Goal: Information Seeking & Learning: Learn about a topic

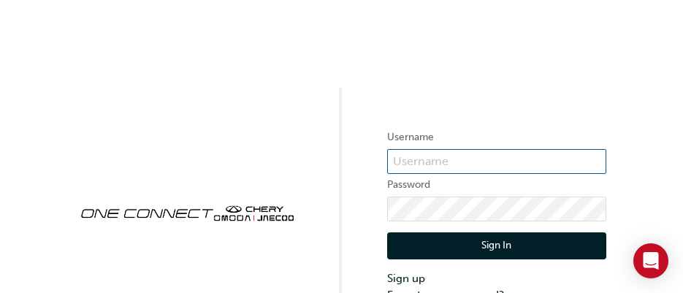
click at [435, 158] on input "text" at bounding box center [496, 161] width 219 height 25
type input "ONE00449"
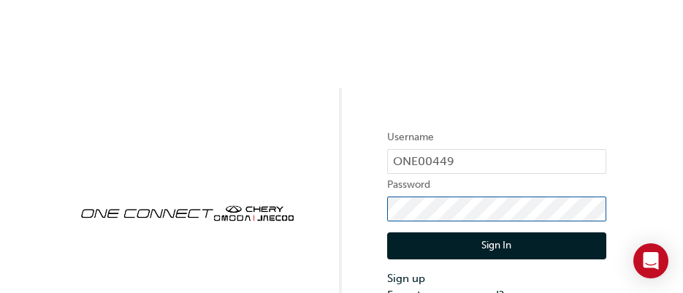
click button "Sign In" at bounding box center [496, 246] width 219 height 28
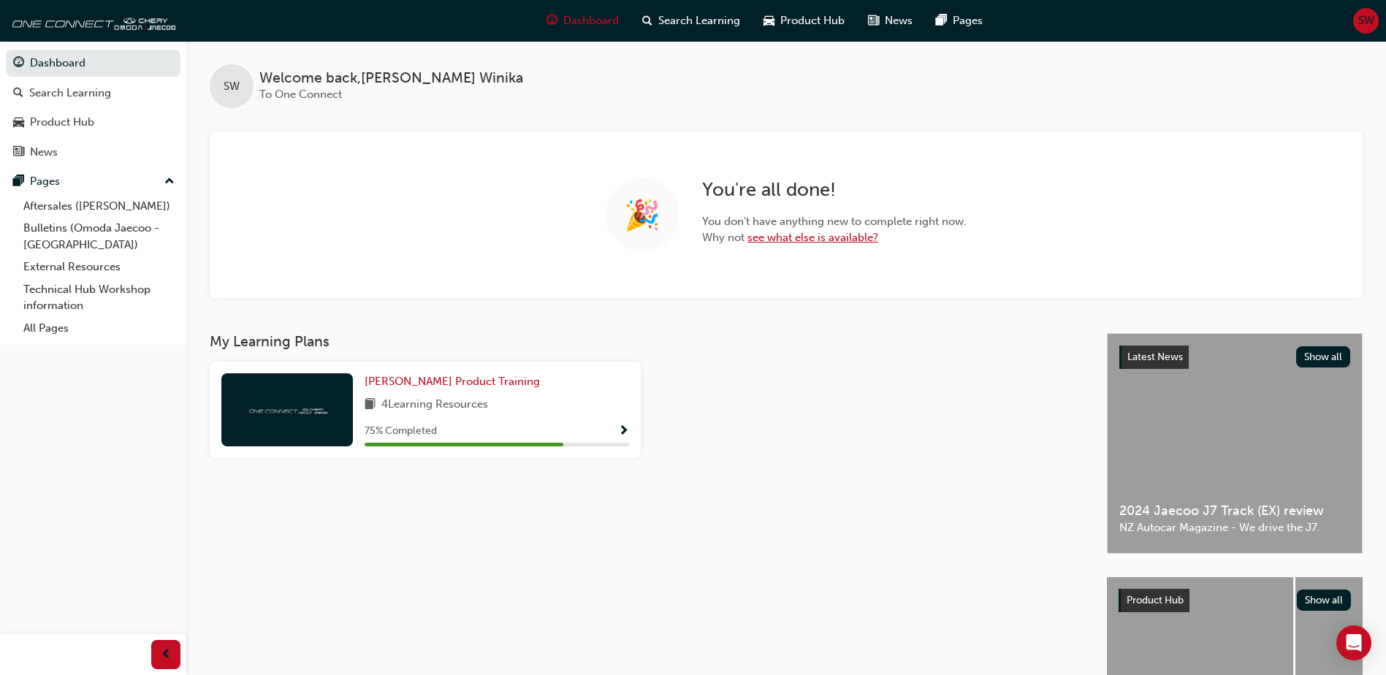
click at [839, 235] on link "see what else is available?" at bounding box center [812, 237] width 131 height 13
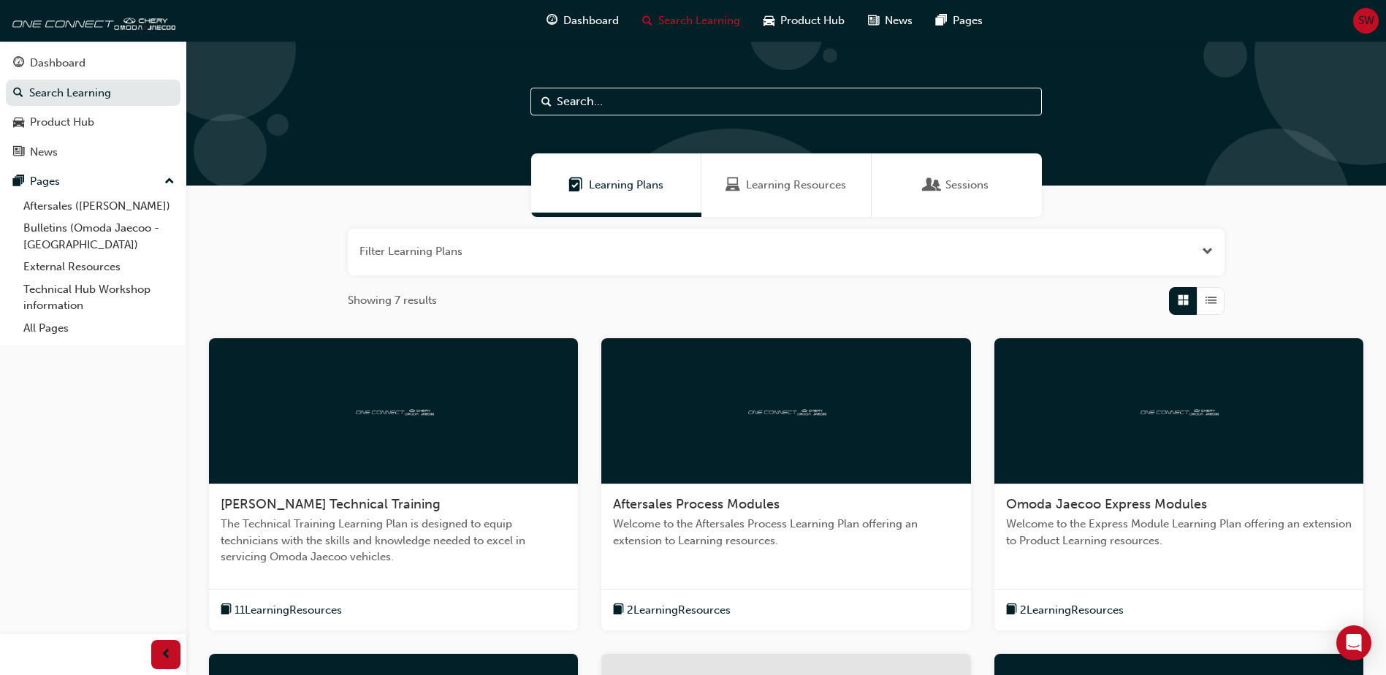
click at [1092, 612] on span "2 Learning Resources" at bounding box center [1072, 610] width 104 height 17
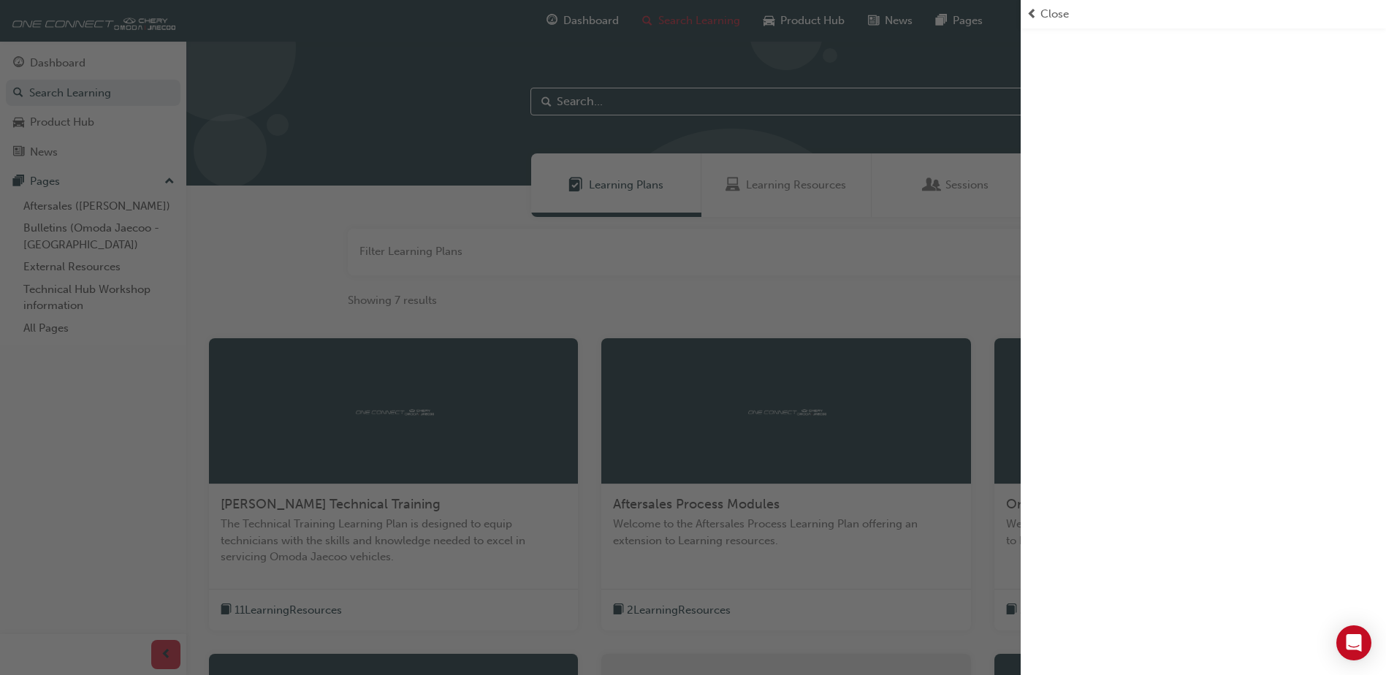
click at [1031, 12] on span "prev-icon" at bounding box center [1031, 14] width 11 height 17
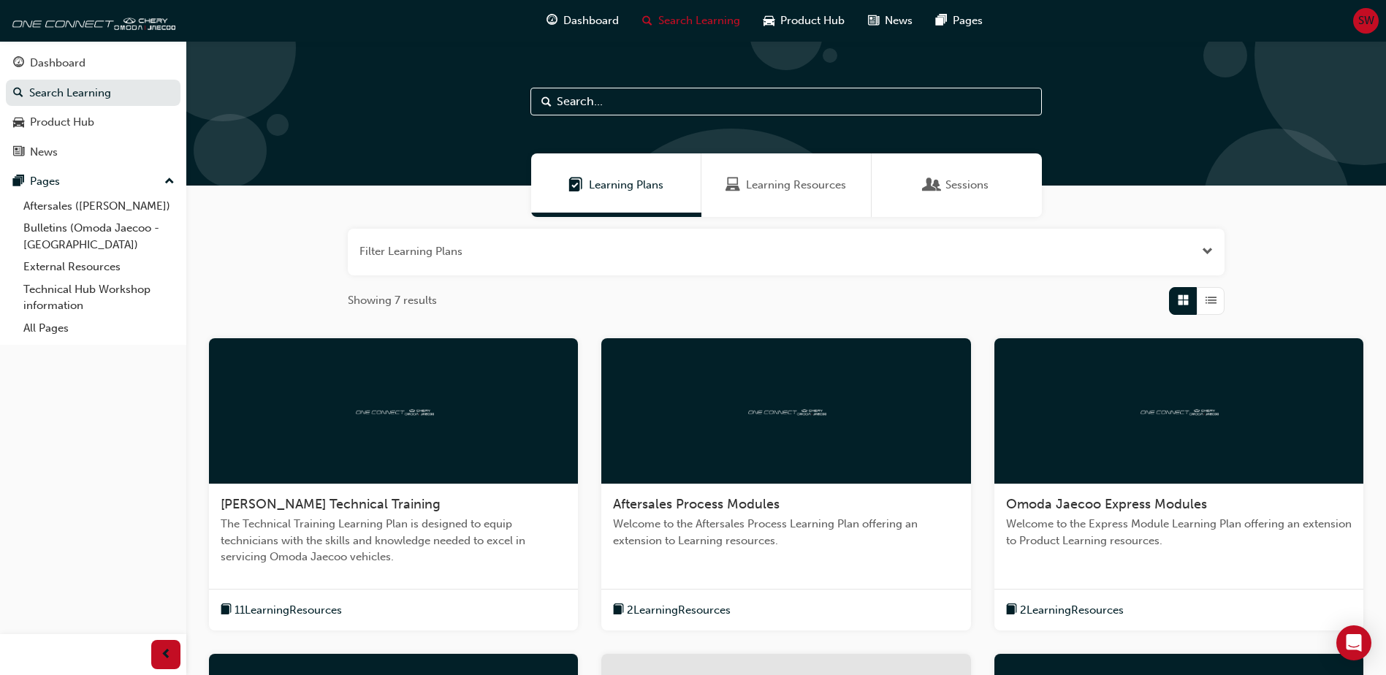
click at [1079, 449] on div at bounding box center [1178, 411] width 369 height 146
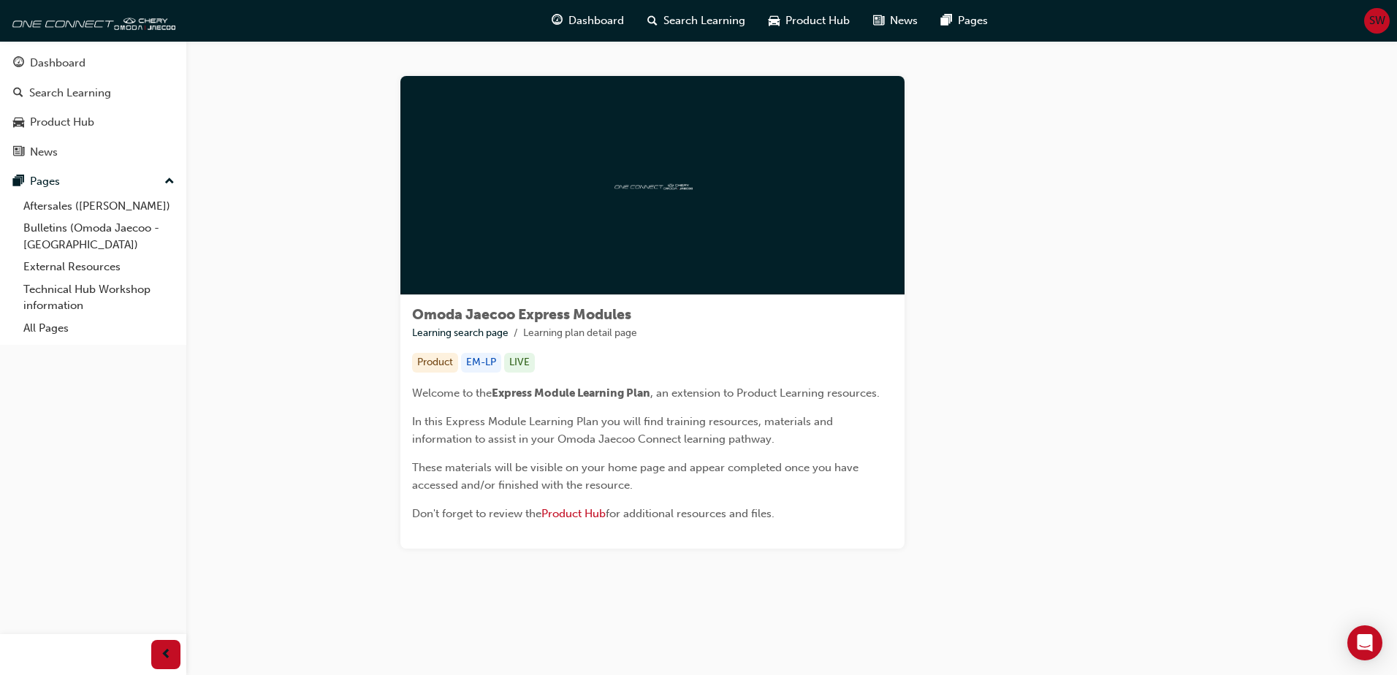
click at [590, 335] on li "Learning plan detail page" at bounding box center [580, 333] width 114 height 17
click at [479, 330] on link "Learning search page" at bounding box center [460, 333] width 96 height 12
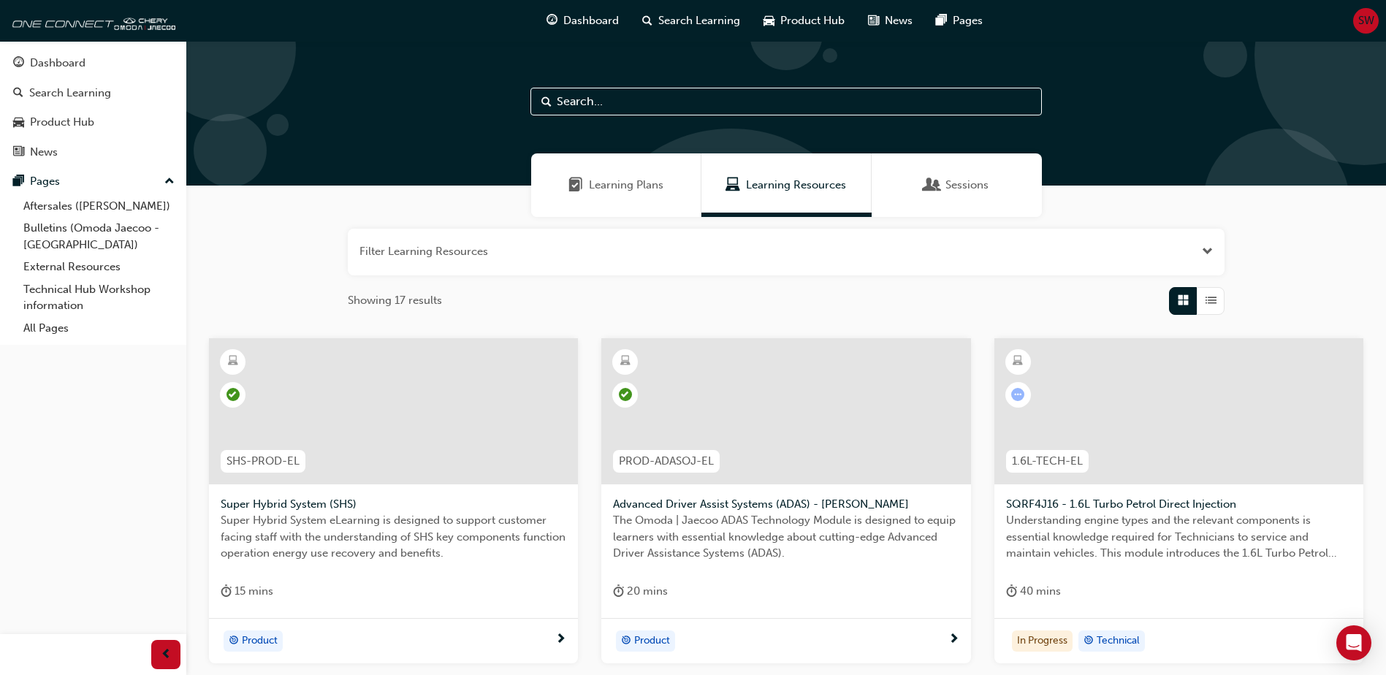
click at [1018, 390] on span "learningRecordVerb_ATTEMPT-icon" at bounding box center [1017, 394] width 13 height 13
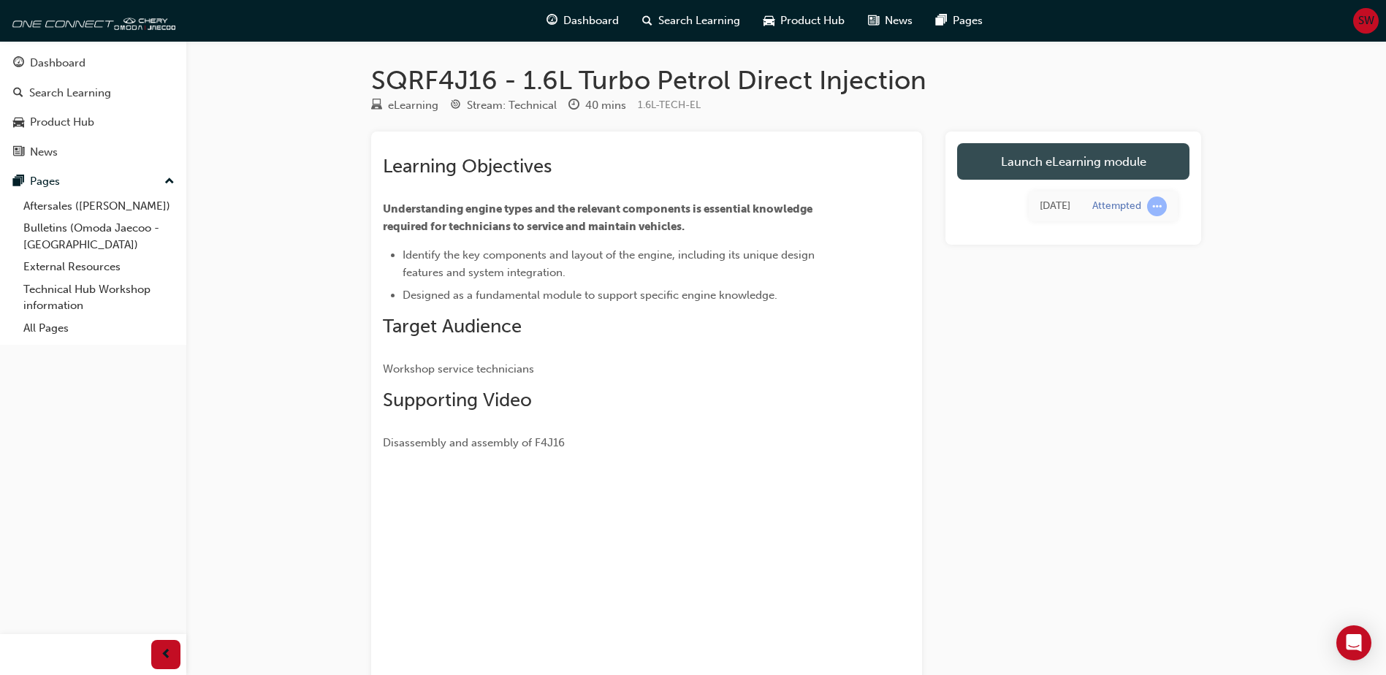
click at [1067, 164] on link "Launch eLearning module" at bounding box center [1073, 161] width 232 height 37
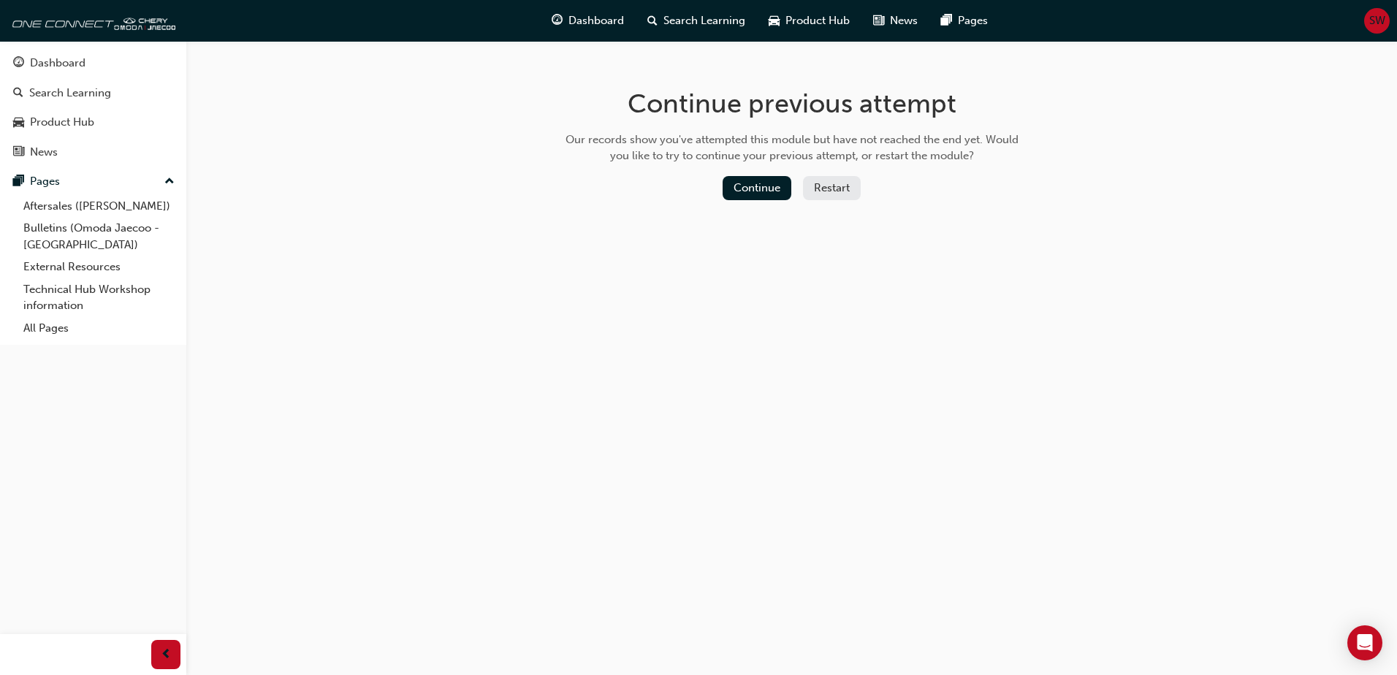
click at [847, 185] on button "Restart" at bounding box center [832, 188] width 58 height 24
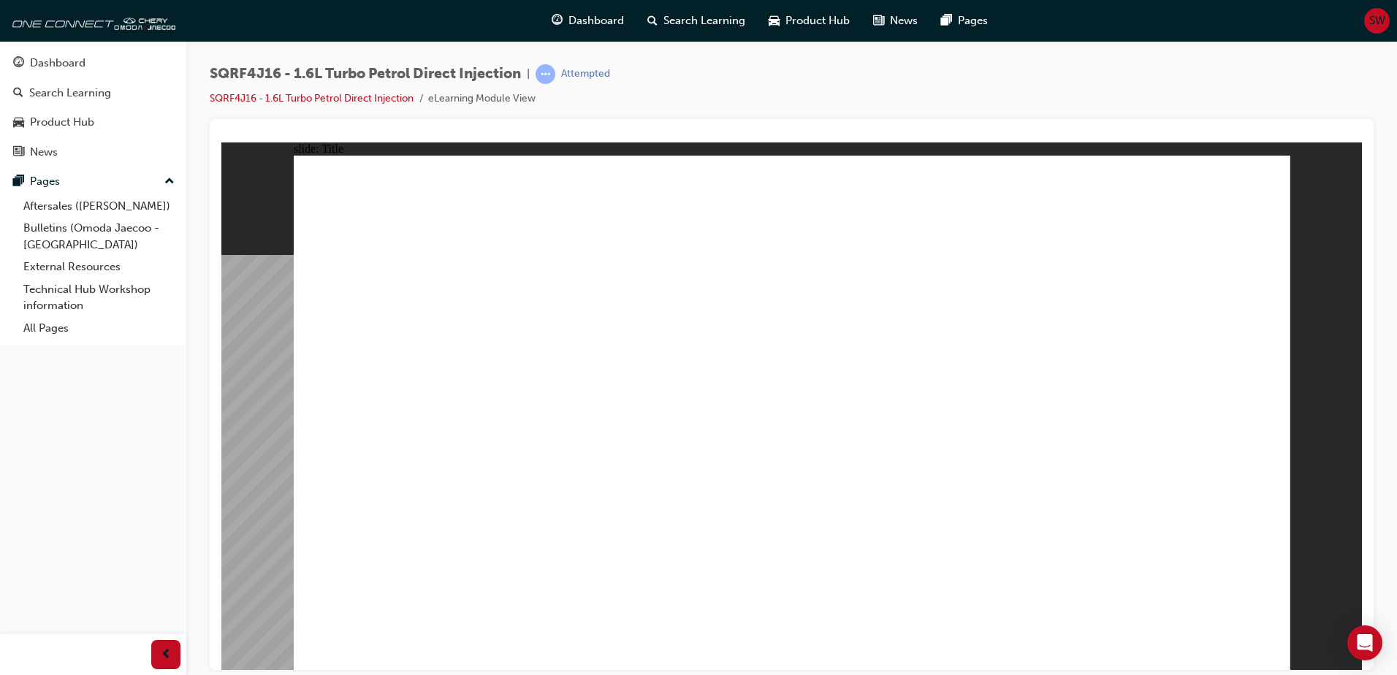
click at [73, 224] on link "Bulletins (Omoda Jaecoo - [GEOGRAPHIC_DATA])" at bounding box center [99, 236] width 163 height 39
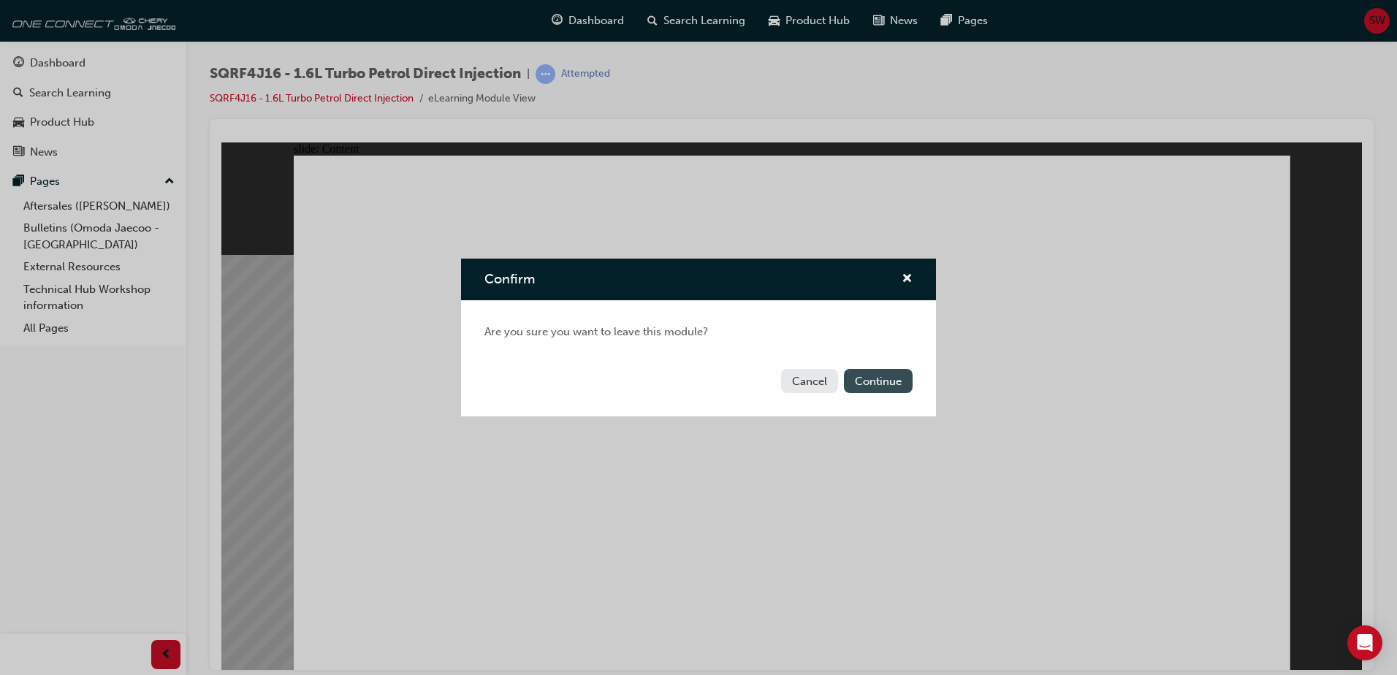
click at [891, 382] on button "Continue" at bounding box center [878, 381] width 69 height 24
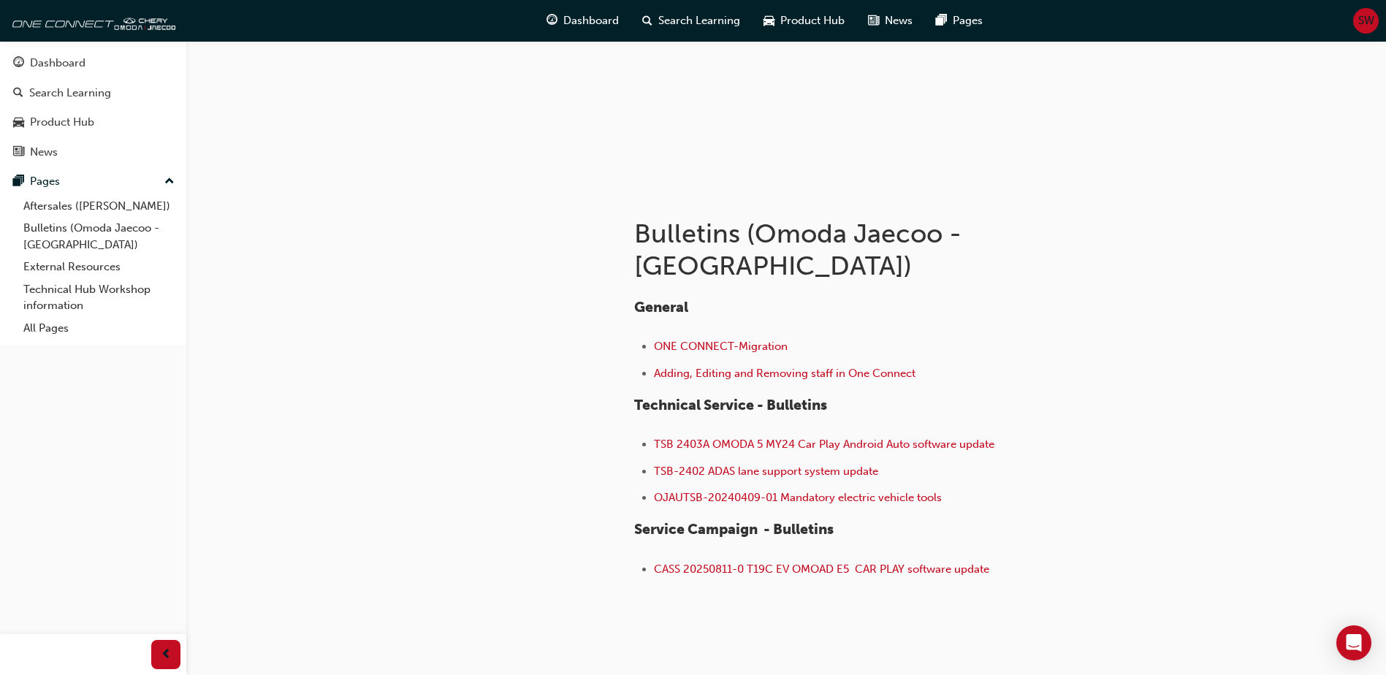
scroll to position [146, 0]
click at [690, 338] on span "ONE CONNECT-Migration" at bounding box center [721, 344] width 134 height 13
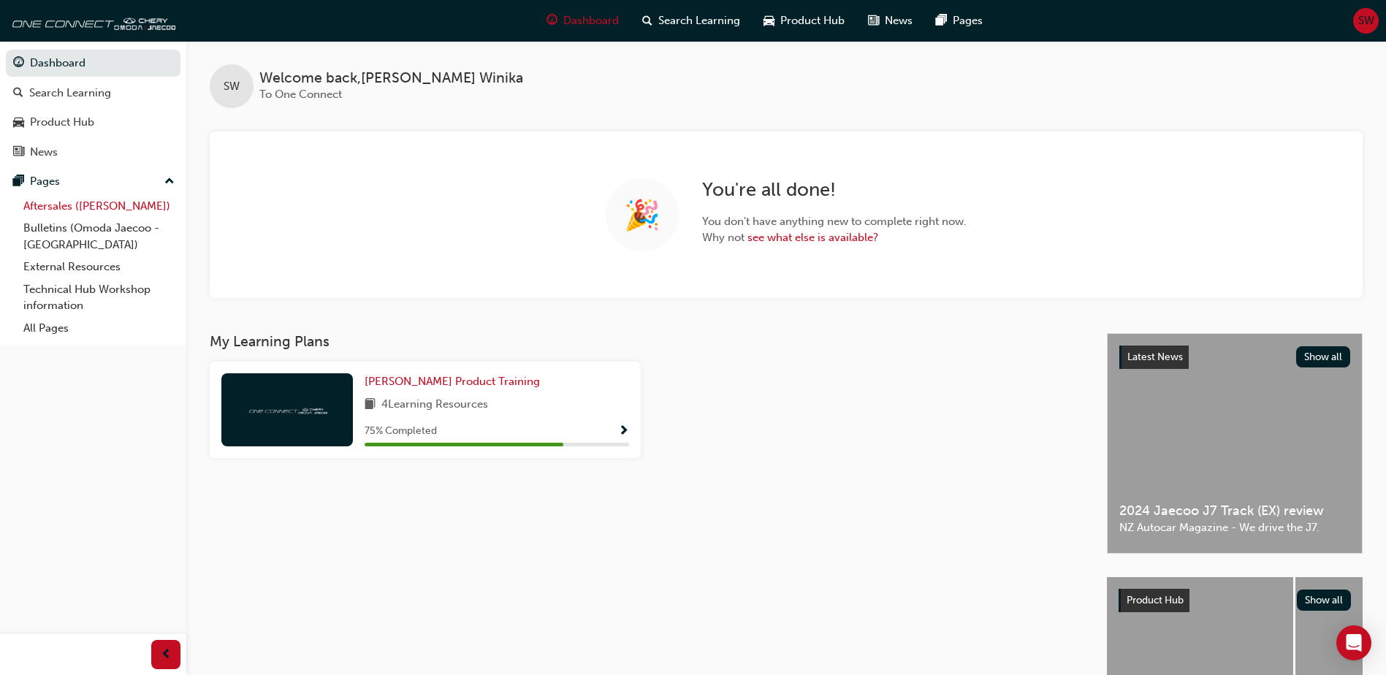
click at [75, 207] on link "Aftersales ([PERSON_NAME])" at bounding box center [99, 206] width 163 height 23
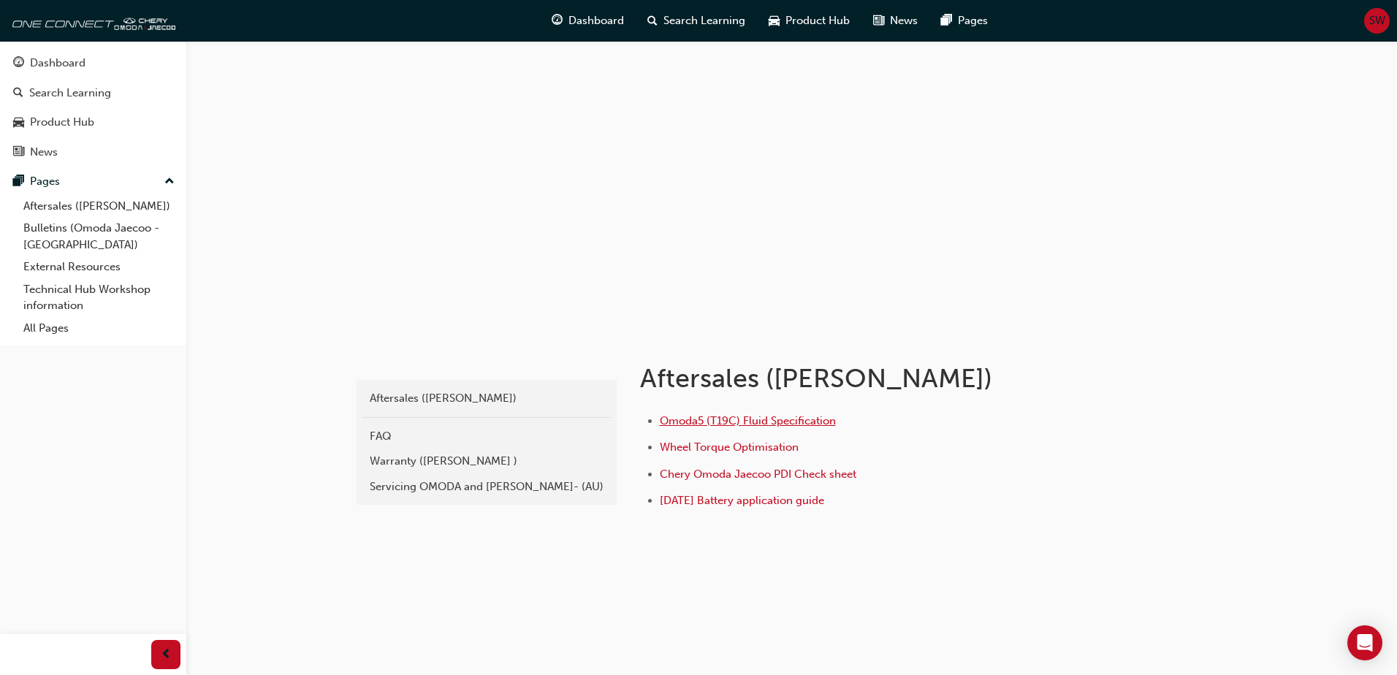
click at [696, 419] on span "Omoda5 (T19C) Fluid Specification" at bounding box center [748, 420] width 176 height 13
